Goal: Task Accomplishment & Management: Manage account settings

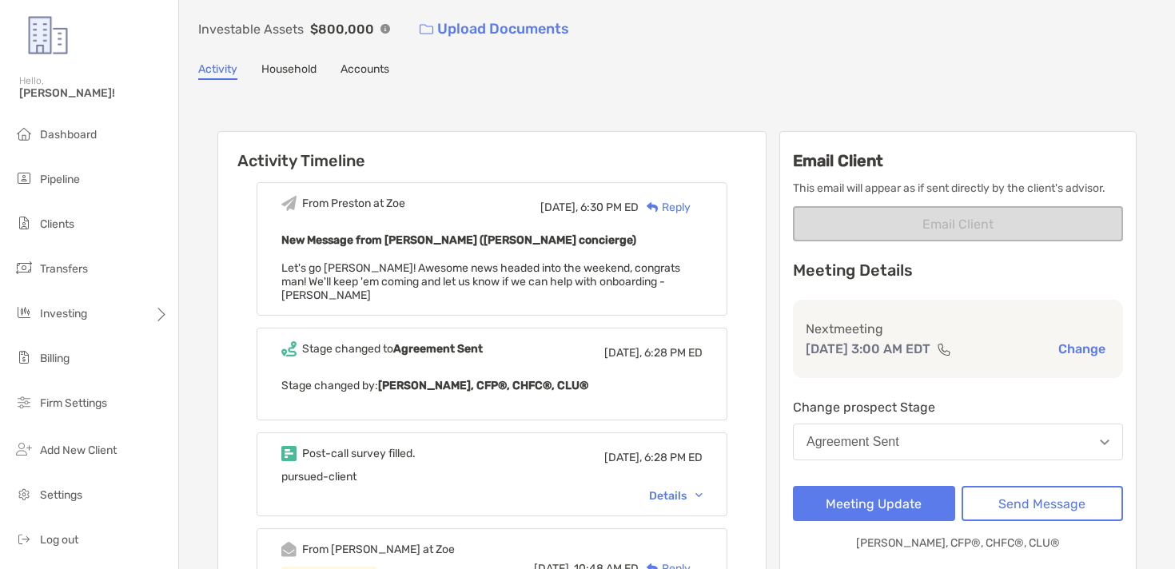
scroll to position [86, 0]
click at [915, 441] on button "Agreement Sent" at bounding box center [958, 441] width 330 height 37
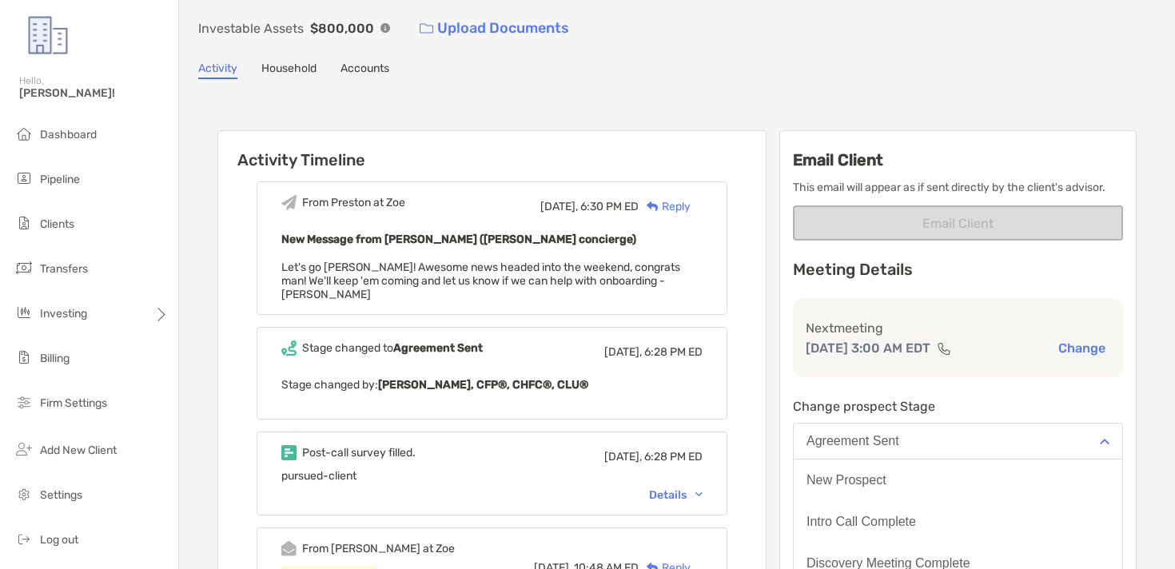
click at [663, 488] on div "Details" at bounding box center [676, 495] width 54 height 14
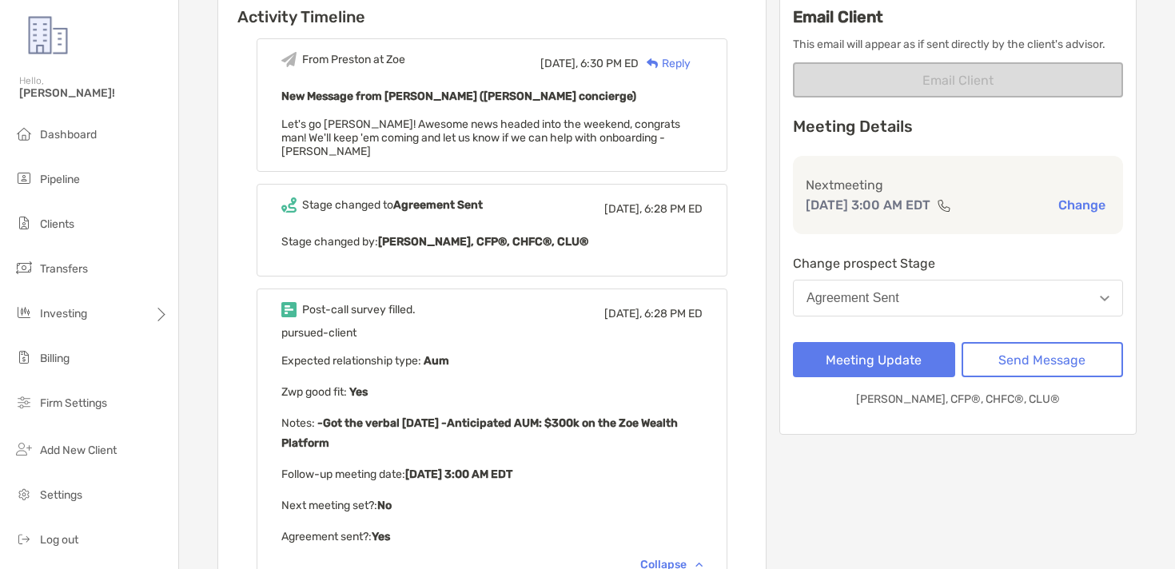
scroll to position [229, 0]
click at [904, 308] on button "Agreement Sent" at bounding box center [958, 297] width 330 height 37
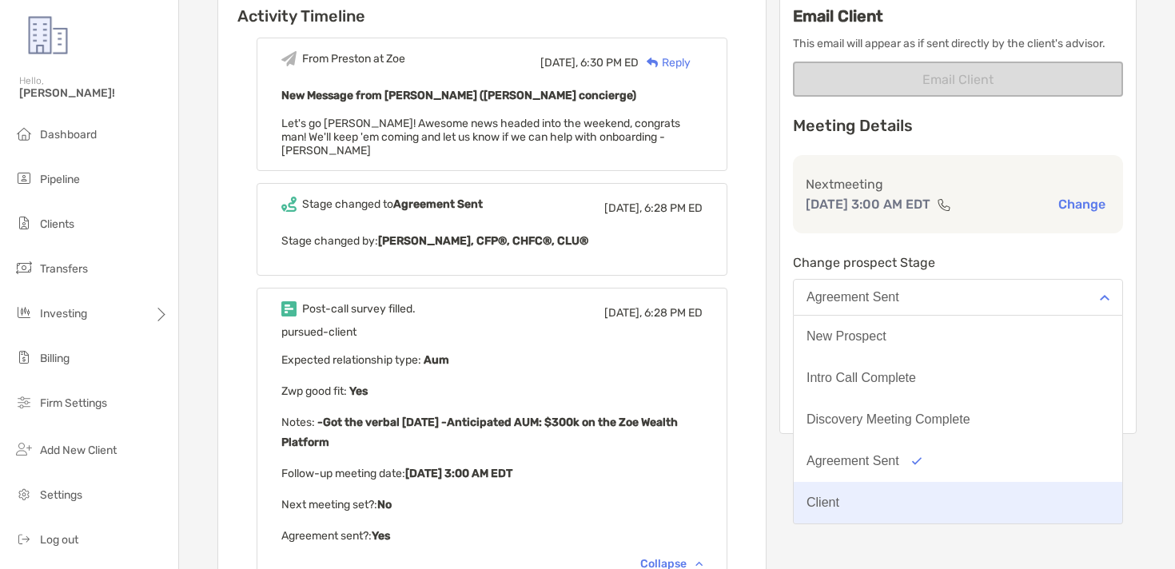
click at [857, 488] on button "Client" at bounding box center [958, 503] width 329 height 42
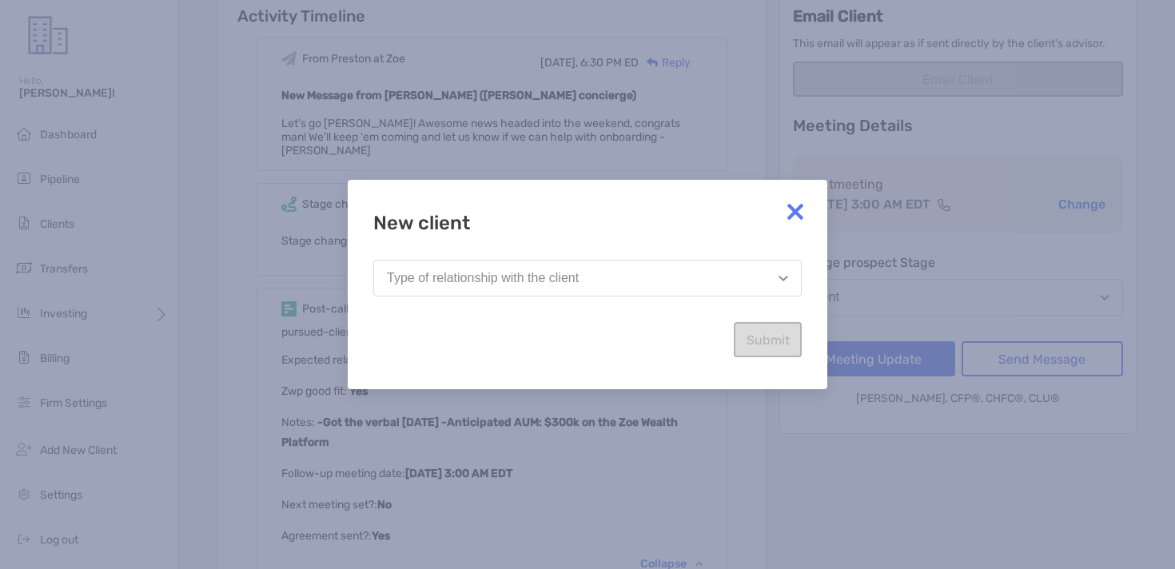
click at [544, 285] on div "Type of relationship with the client" at bounding box center [483, 278] width 192 height 14
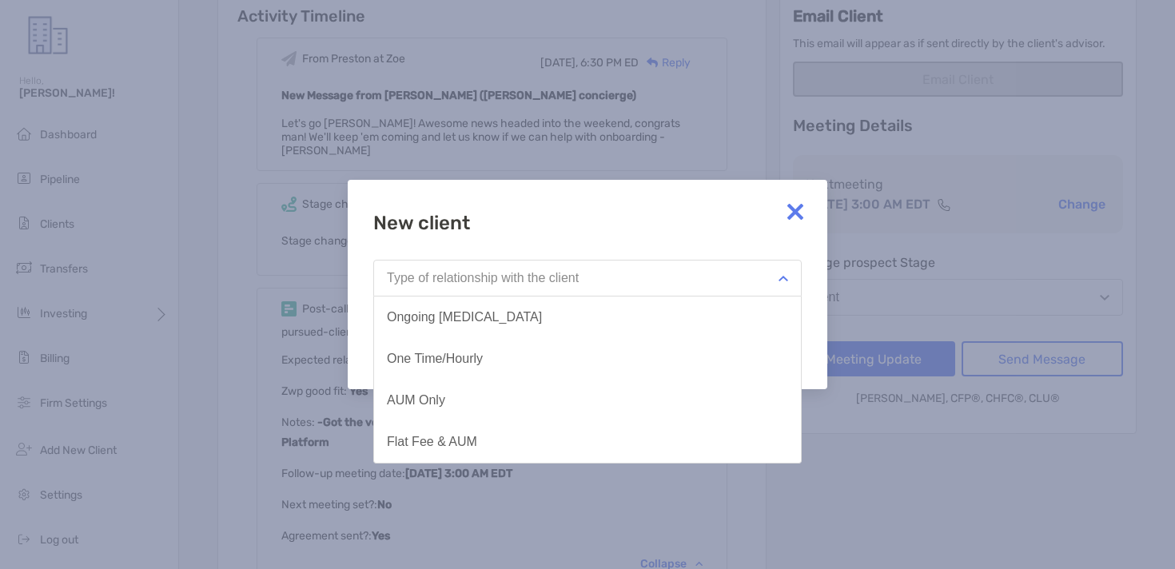
click at [544, 285] on div "Type of relationship with the client" at bounding box center [483, 278] width 192 height 14
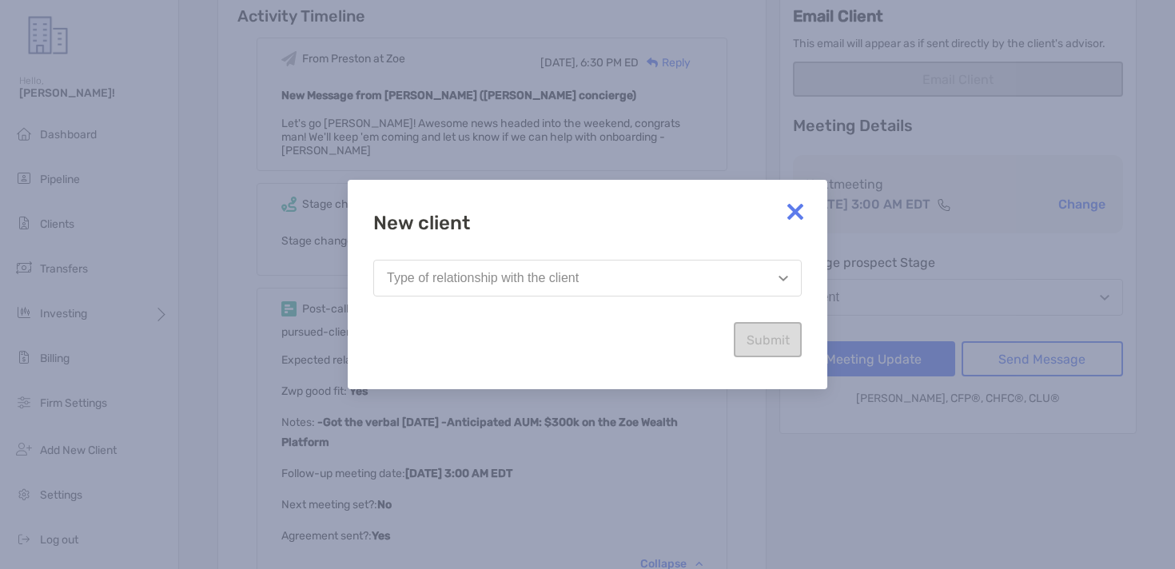
click at [540, 282] on div "Type of relationship with the client" at bounding box center [483, 278] width 192 height 14
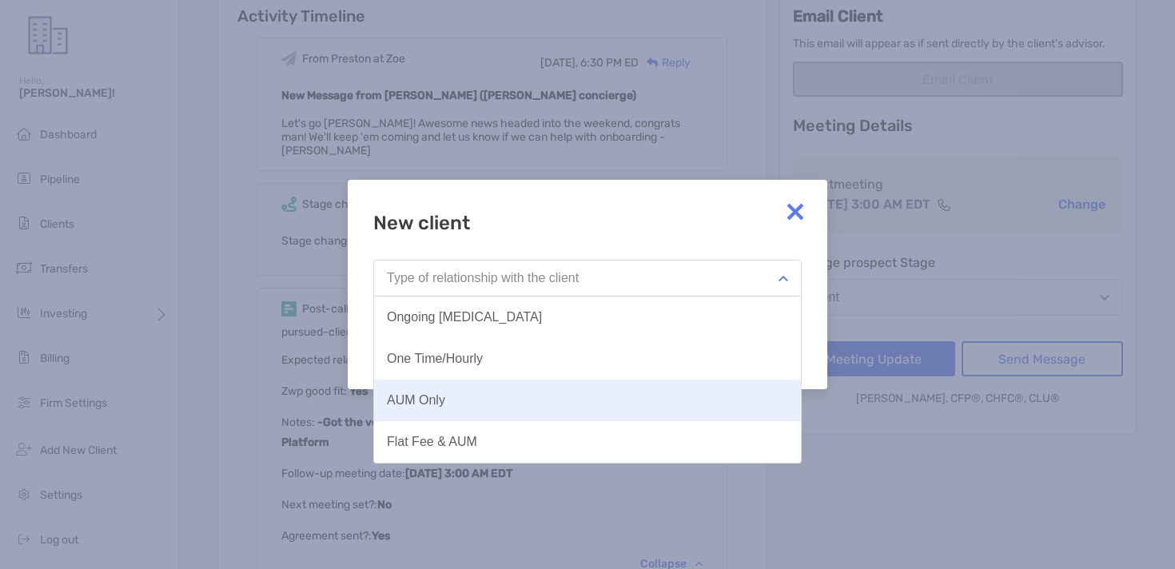
click at [522, 390] on button "AUM Only" at bounding box center [587, 401] width 427 height 42
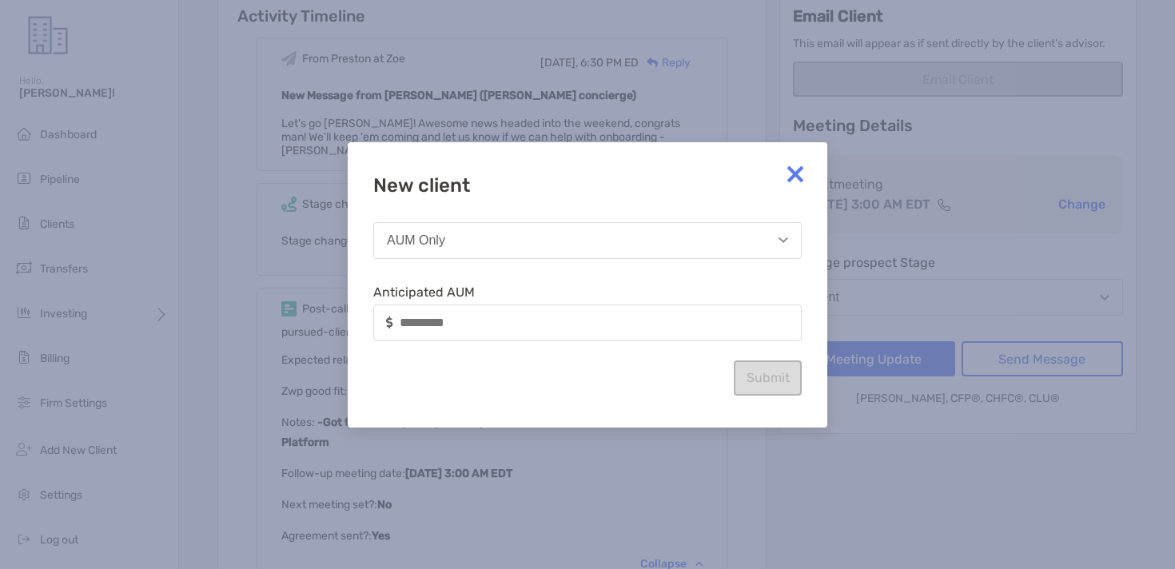
click at [516, 333] on div at bounding box center [587, 323] width 428 height 37
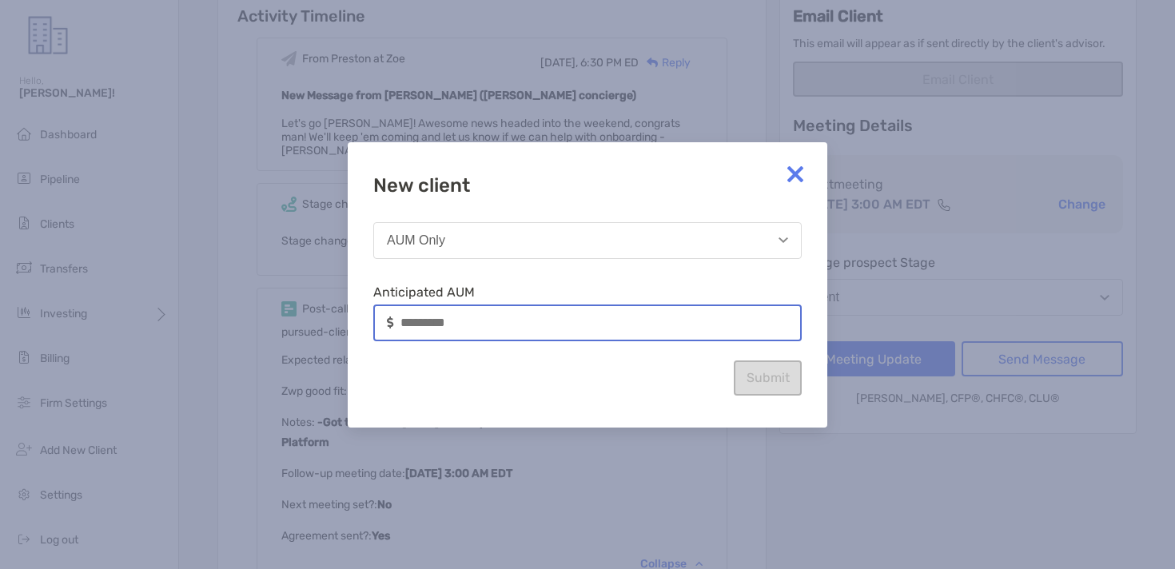
click at [508, 321] on input at bounding box center [601, 323] width 400 height 14
type input "*******"
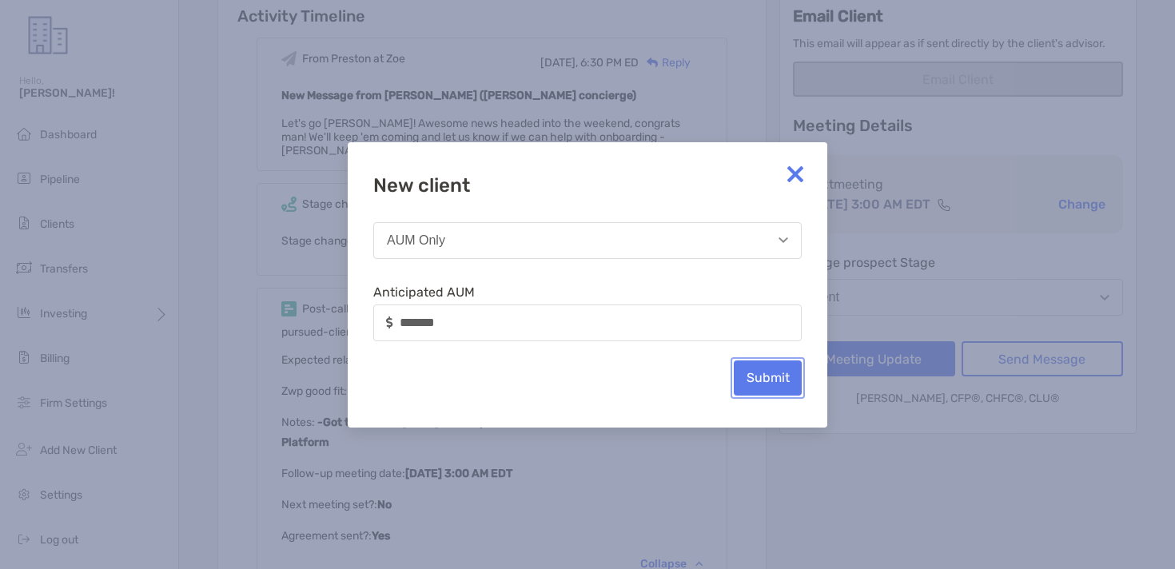
click at [755, 377] on button "Submit" at bounding box center [768, 378] width 68 height 35
